Goal: Navigation & Orientation: Find specific page/section

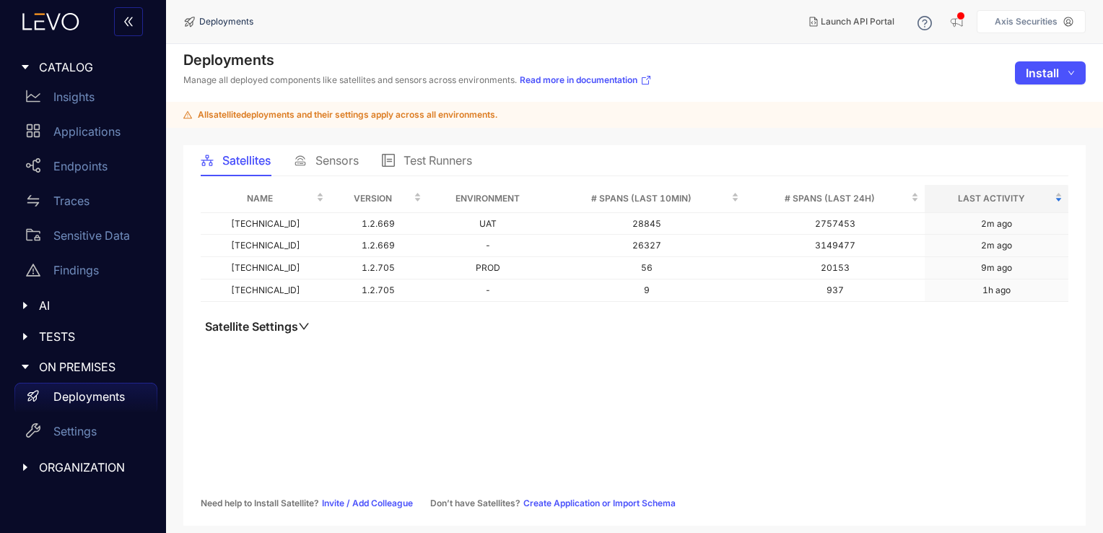
click at [95, 390] on p "Deployments" at bounding box center [88, 396] width 71 height 13
click at [330, 157] on span "Sensors" at bounding box center [336, 160] width 43 height 13
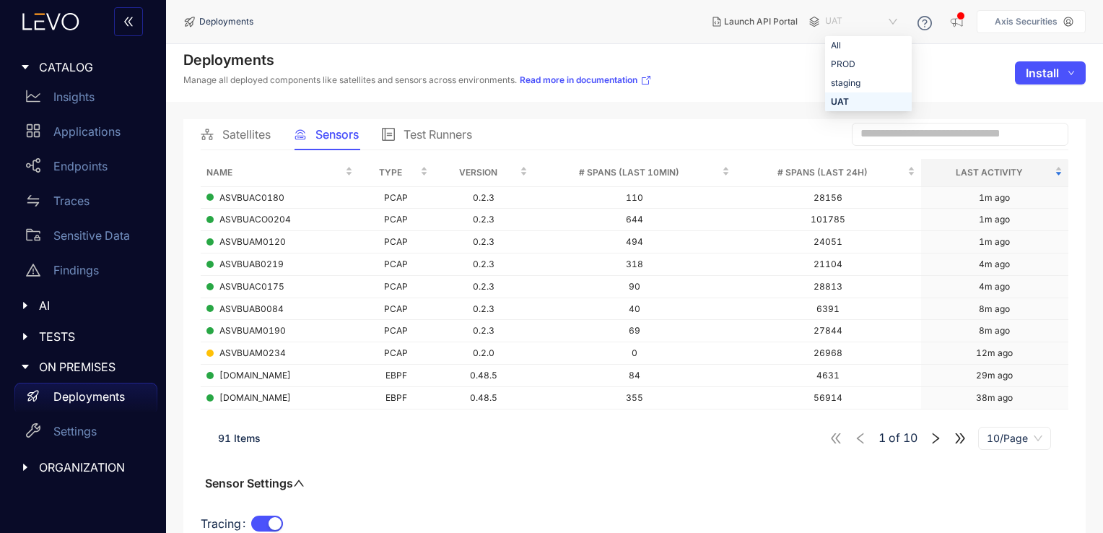
click at [880, 18] on span "UAT" at bounding box center [862, 21] width 75 height 23
click at [843, 70] on div "PROD" at bounding box center [867, 64] width 75 height 16
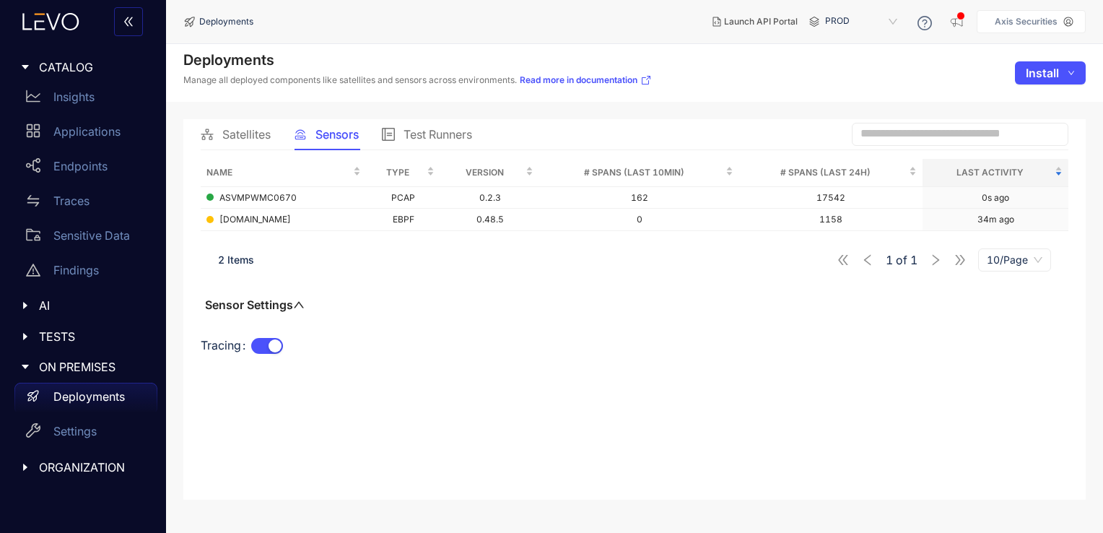
click at [260, 136] on span "Satellites" at bounding box center [246, 134] width 48 height 13
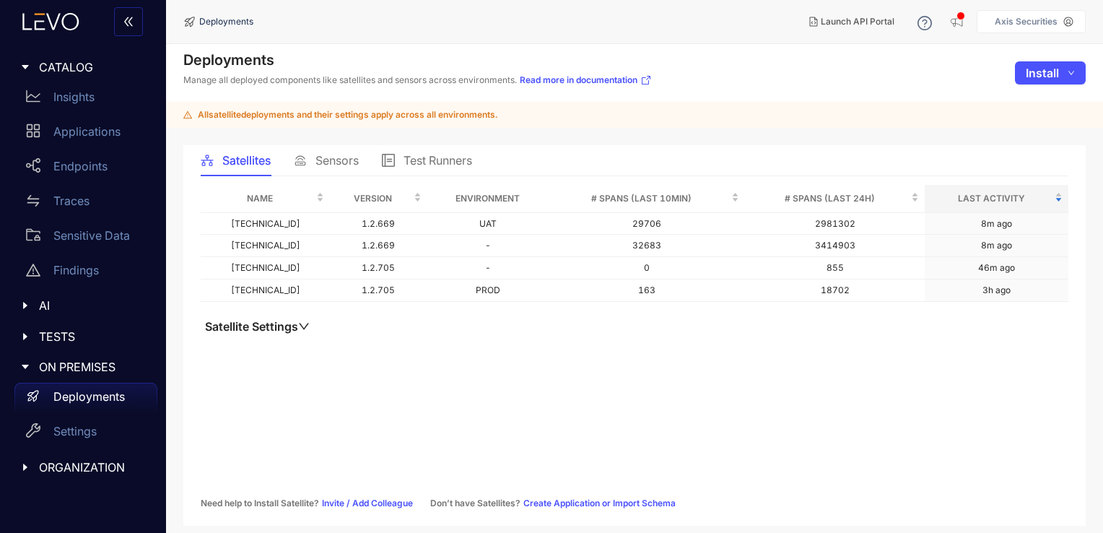
click at [340, 163] on span "Sensors" at bounding box center [336, 160] width 43 height 13
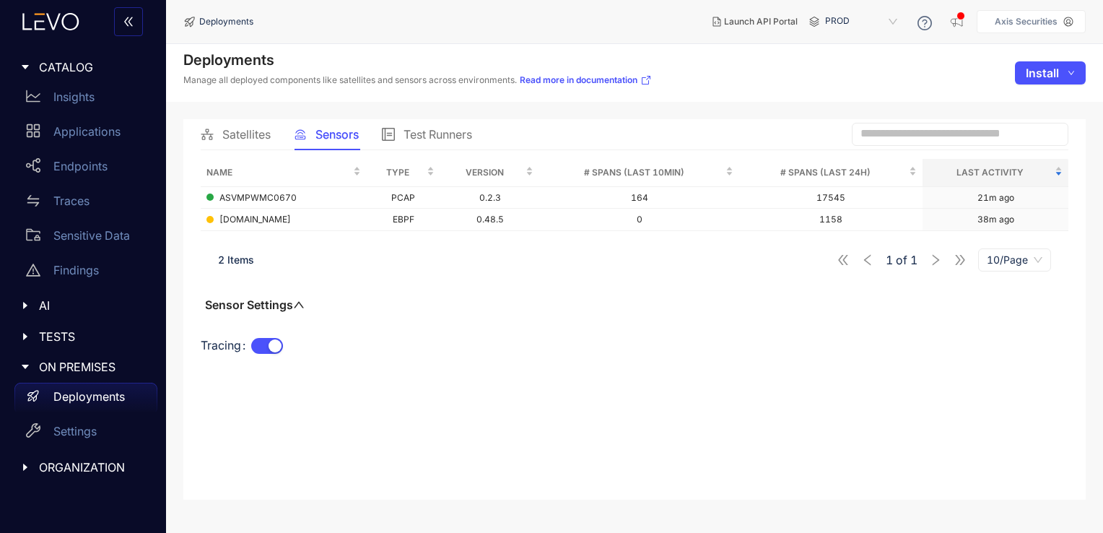
click at [574, 338] on div "Tracing" at bounding box center [634, 354] width 867 height 40
click at [102, 128] on p "Applications" at bounding box center [86, 131] width 67 height 13
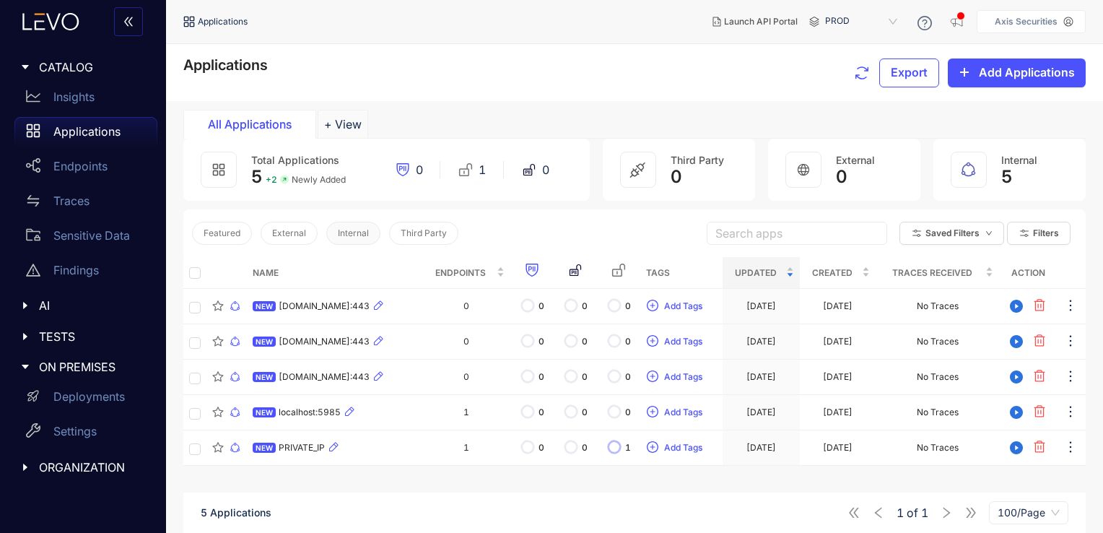
click at [347, 232] on span "Internal" at bounding box center [353, 233] width 31 height 10
click at [289, 232] on span "External" at bounding box center [289, 233] width 34 height 10
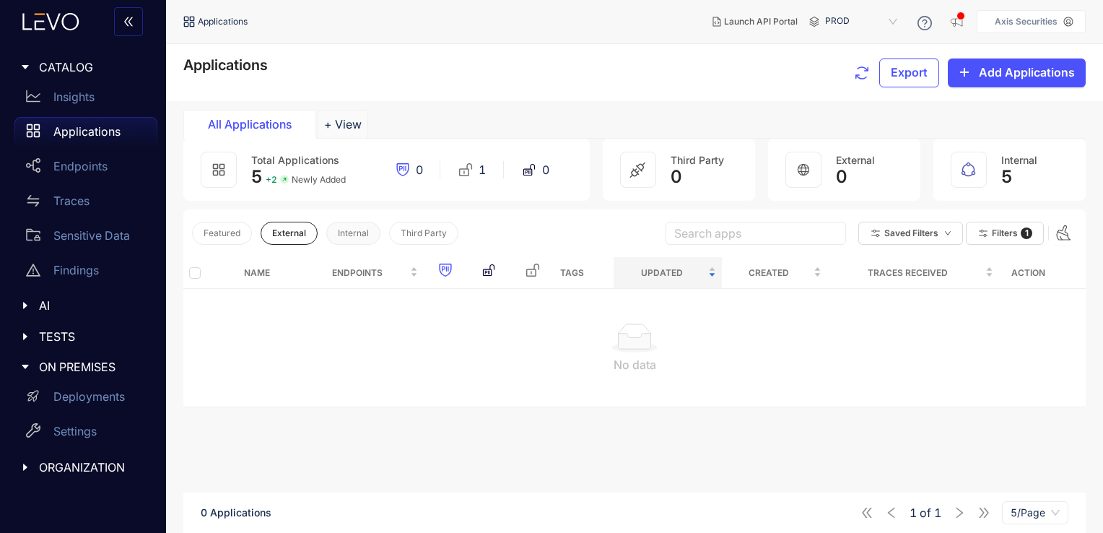
click at [358, 233] on span "Internal" at bounding box center [353, 233] width 31 height 10
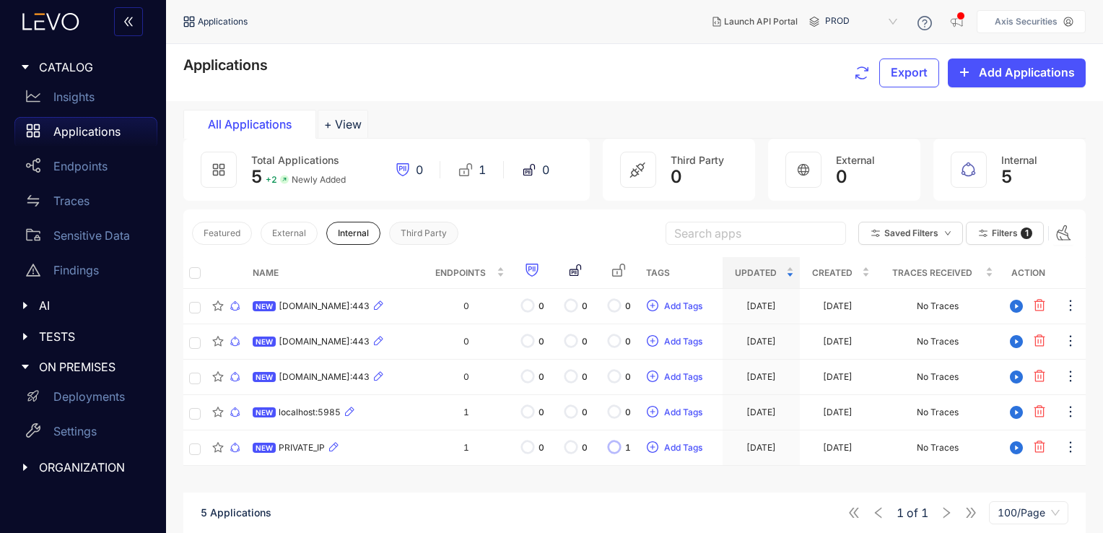
click at [416, 233] on span "Third Party" at bounding box center [423, 233] width 46 height 10
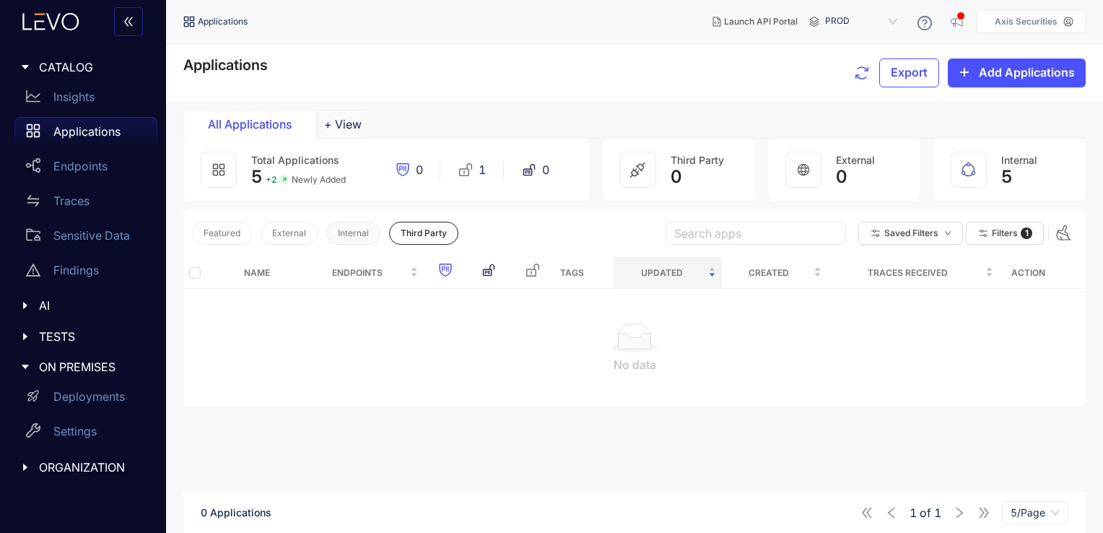
click at [358, 232] on span "Internal" at bounding box center [353, 233] width 31 height 10
